Goal: Navigation & Orientation: Find specific page/section

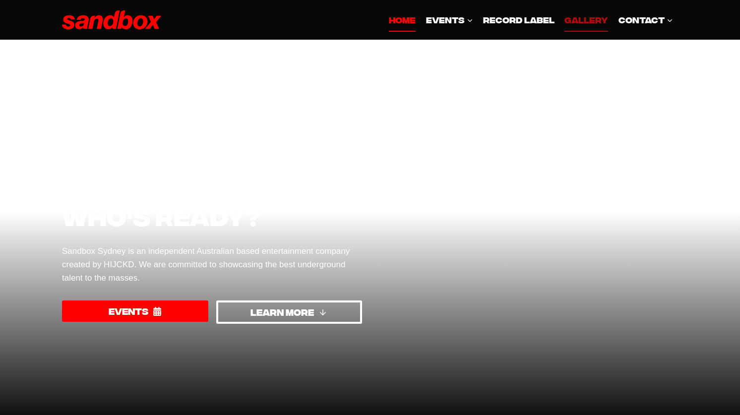
click at [583, 20] on link "GALLERY" at bounding box center [586, 20] width 54 height 24
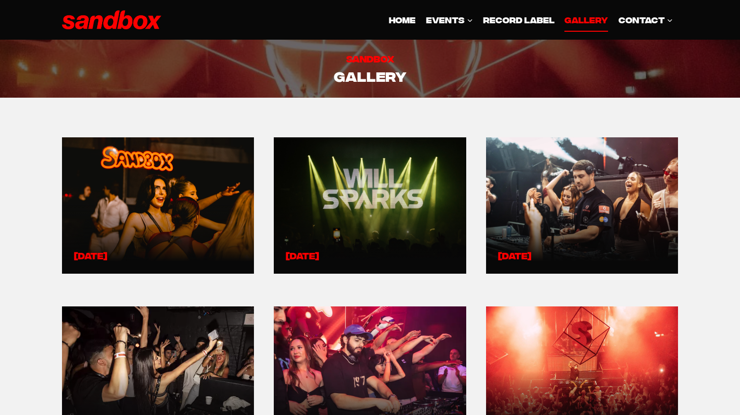
click at [576, 199] on link at bounding box center [582, 205] width 168 height 113
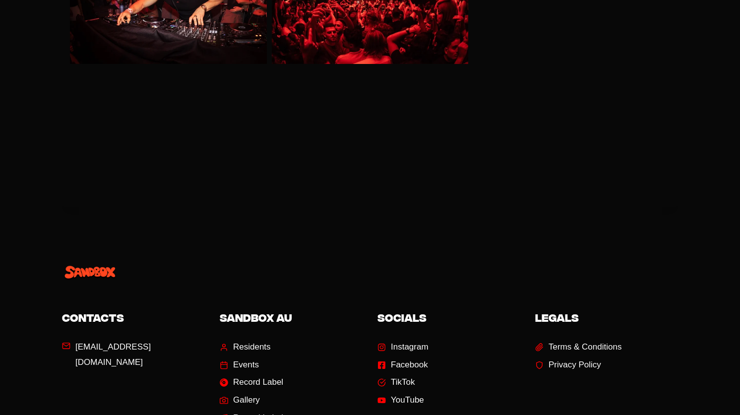
scroll to position [7366, 0]
